Goal: Task Accomplishment & Management: Manage account settings

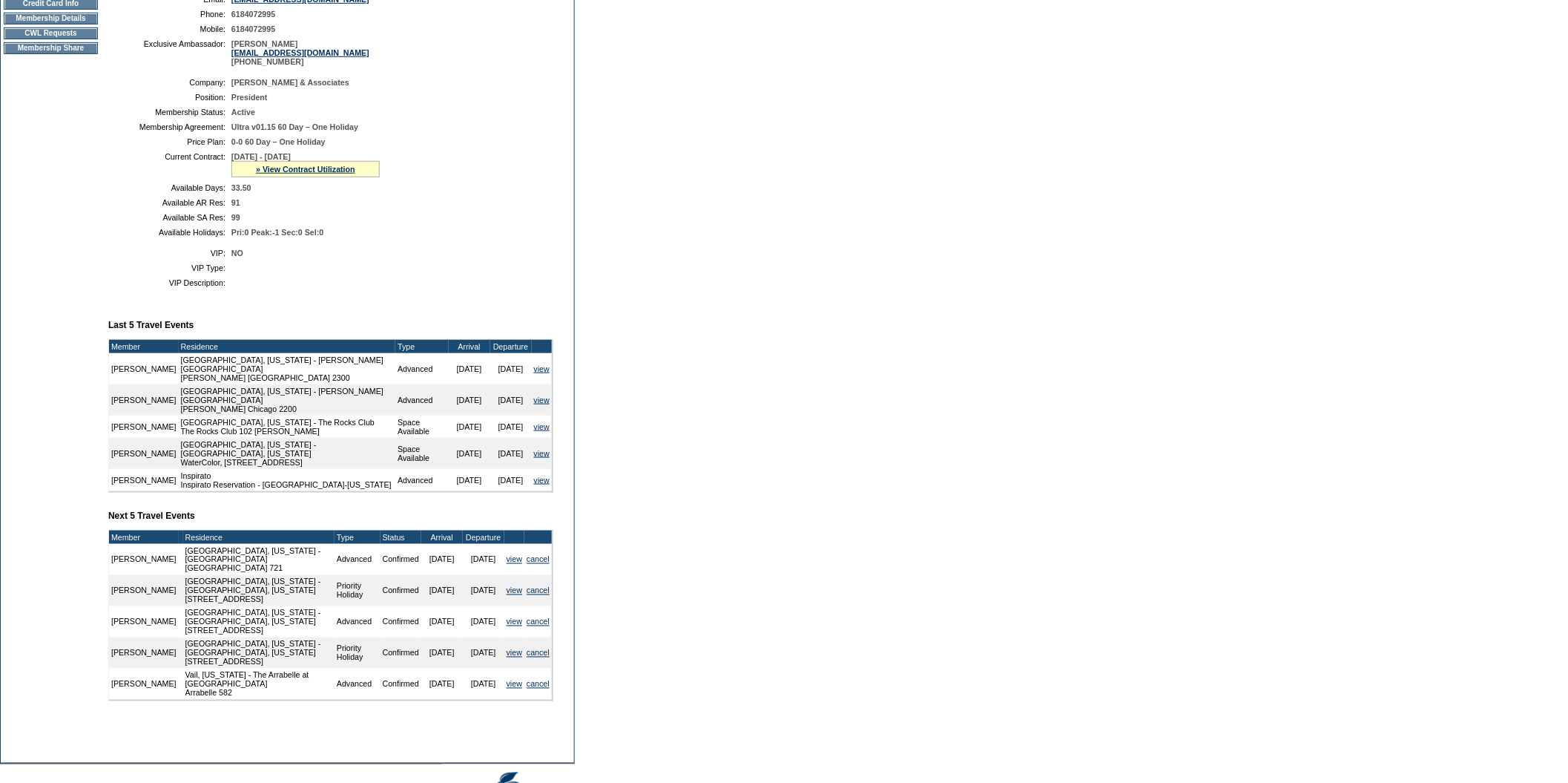
scroll to position [265, 0]
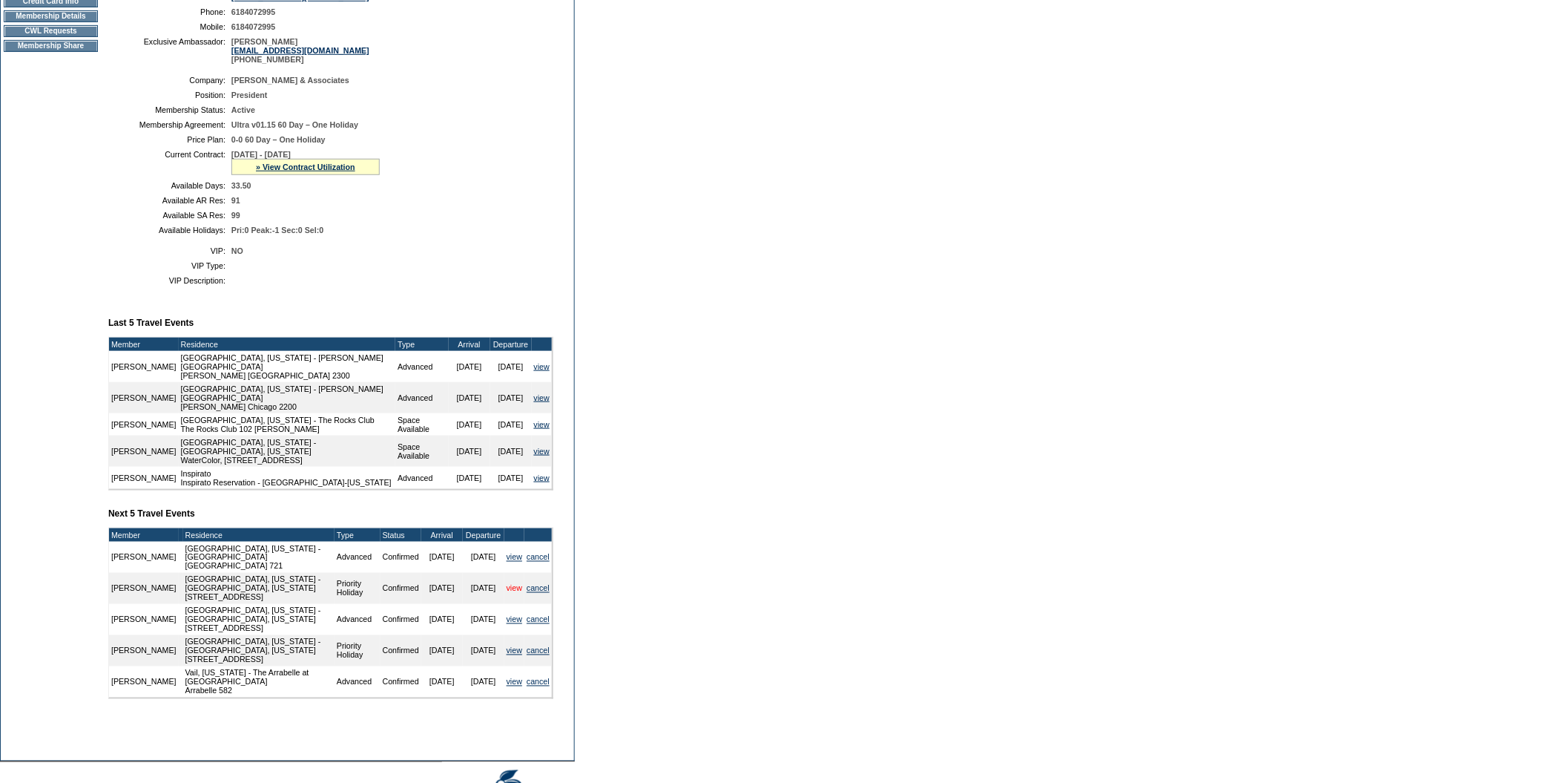
click at [512, 593] on link "view" at bounding box center [514, 588] width 16 height 9
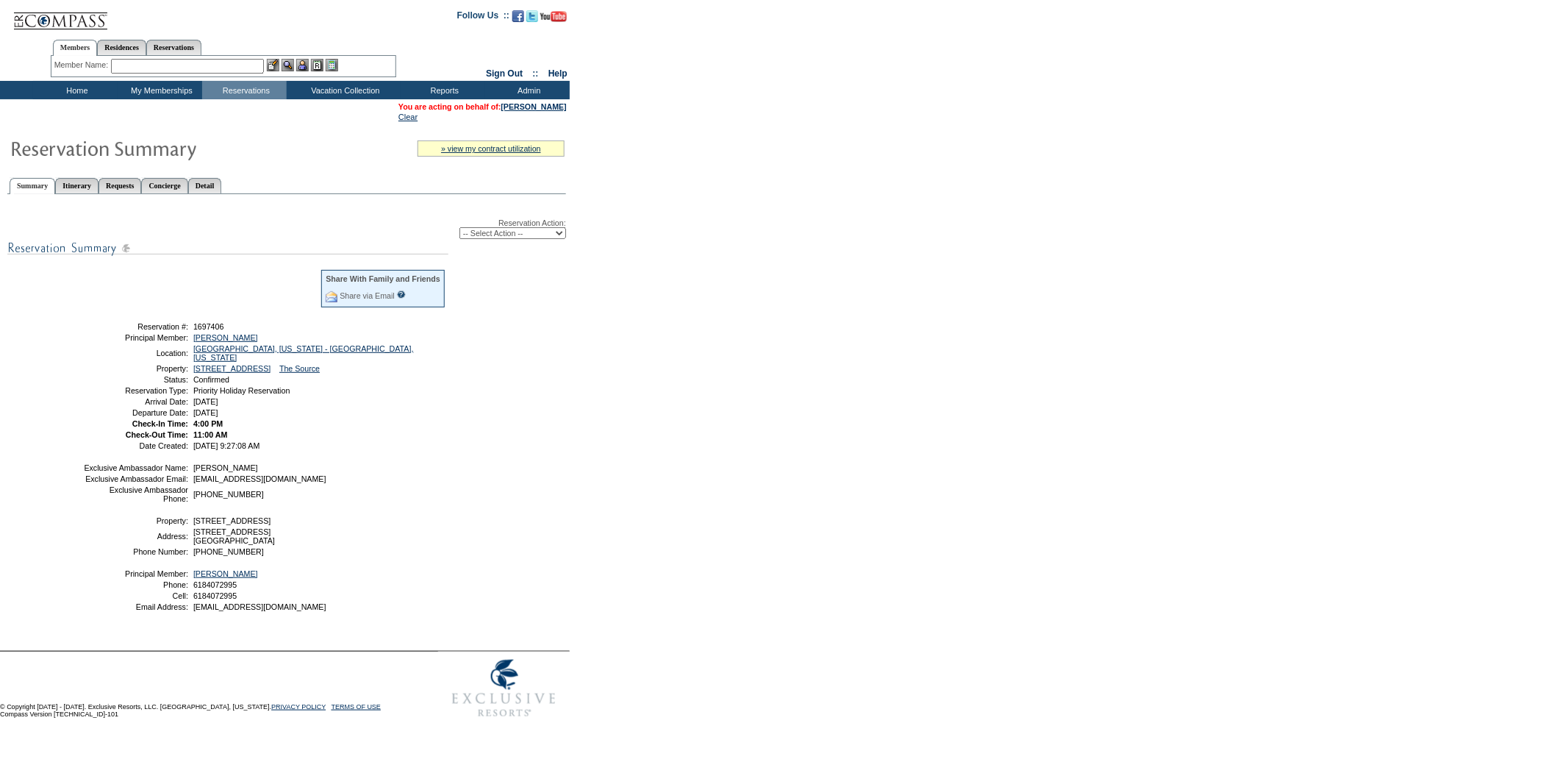
click at [563, 230] on select "-- Select Action -- Modify Reservation Dates Modify Reservation Cost Modify Occ…" at bounding box center [512, 233] width 107 height 12
select select "ChangeDates"
click at [459, 227] on select "-- Select Action -- Modify Reservation Dates Modify Reservation Cost Modify Occ…" at bounding box center [512, 233] width 107 height 12
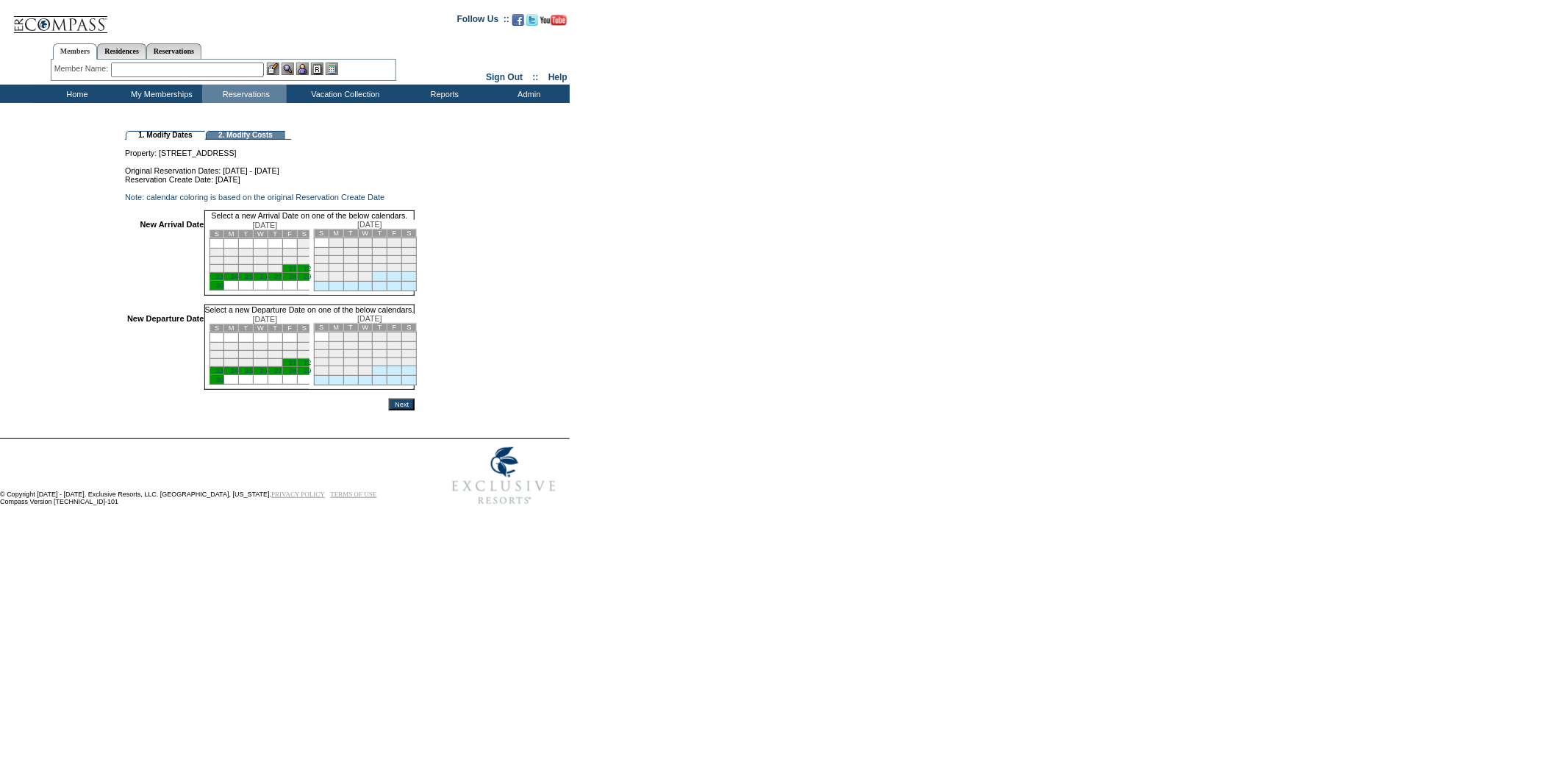
click at [224, 280] on link "23" at bounding box center [220, 276] width 7 height 7
click at [224, 383] on link "30" at bounding box center [220, 379] width 7 height 7
